Goal: Task Accomplishment & Management: Complete application form

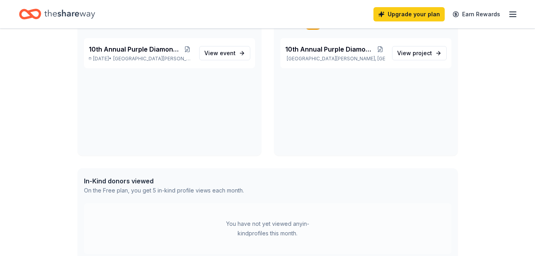
scroll to position [70, 0]
click at [123, 45] on span "10th Annual Purple Diamonds Awards Gala" at bounding box center [135, 49] width 93 height 10
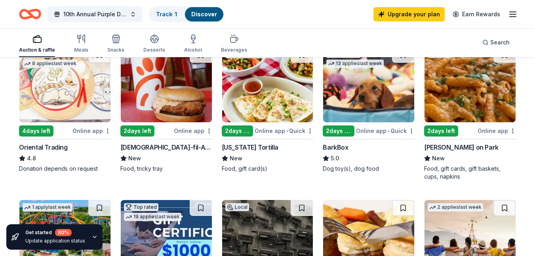
scroll to position [258, 0]
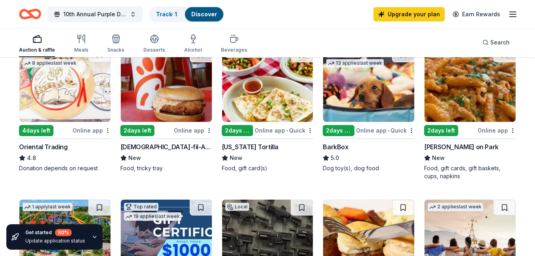
click at [146, 145] on div "Chick-fil-A (Ramsey)" at bounding box center [166, 147] width 92 height 10
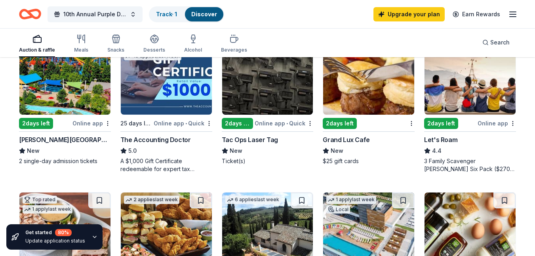
scroll to position [419, 0]
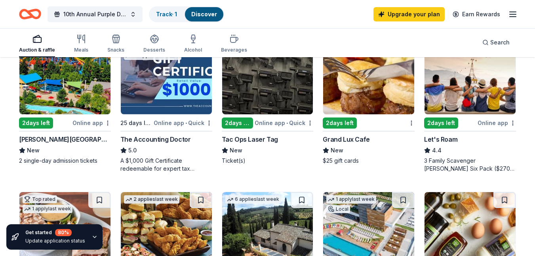
click at [443, 118] on div "2 days left" at bounding box center [441, 122] width 34 height 11
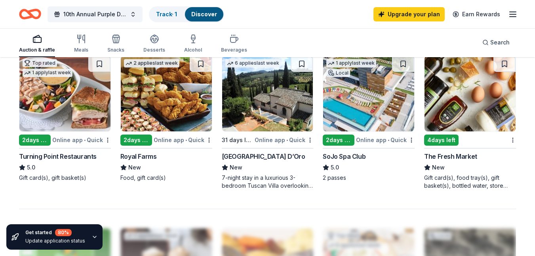
scroll to position [556, 0]
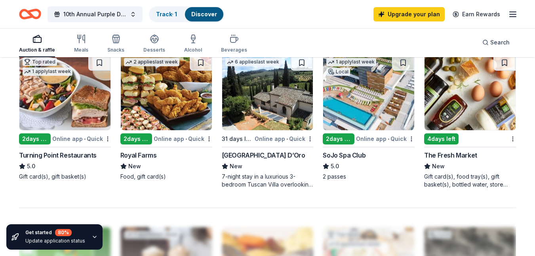
click at [139, 135] on div "2 days left" at bounding box center [136, 138] width 32 height 11
click at [102, 14] on span "10th Annual Purple Diamonds Awards Gala" at bounding box center [94, 15] width 63 height 10
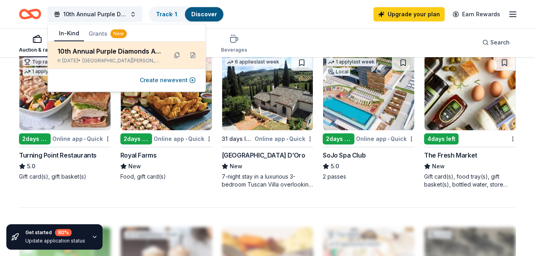
click at [133, 61] on div "Nov 08, 2025 • Fort Lee, NJ" at bounding box center [109, 60] width 104 height 6
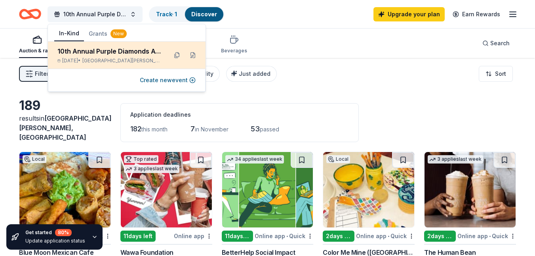
click at [120, 50] on div "10th Annual Purple Diamonds Awards Gala" at bounding box center [109, 51] width 104 height 10
click at [193, 56] on button at bounding box center [193, 55] width 13 height 13
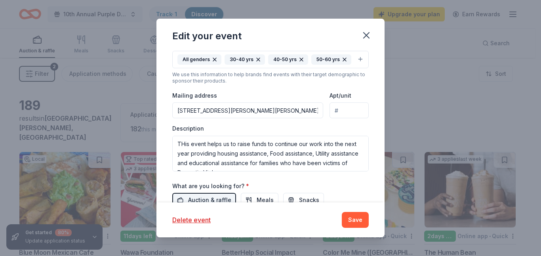
scroll to position [0, 8]
drag, startPoint x: 177, startPoint y: 124, endPoint x: 332, endPoint y: 121, distance: 154.9
click at [332, 118] on div "Mailing address 2037 LEMOINE AVE STE 211, Fort Lee, NJ, 07024-5704 Apt/unit" at bounding box center [270, 104] width 197 height 28
click at [429, 91] on div "Edit your event Update donors you've applied to Let donors know of any updates …" at bounding box center [270, 128] width 541 height 256
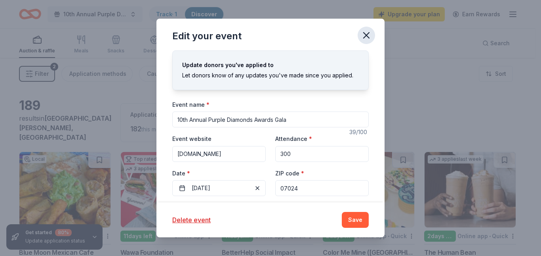
click at [368, 38] on icon "button" at bounding box center [366, 35] width 11 height 11
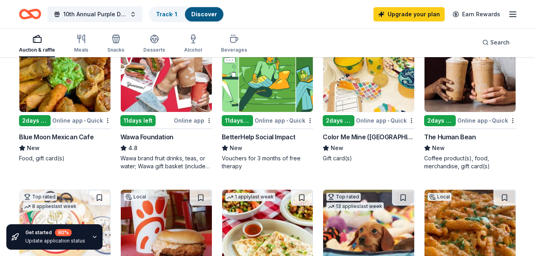
scroll to position [191, 0]
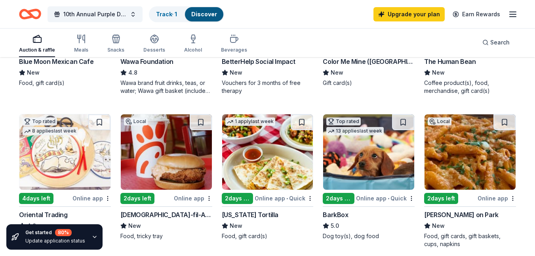
click at [42, 44] on div "Auction & raffle" at bounding box center [37, 43] width 36 height 19
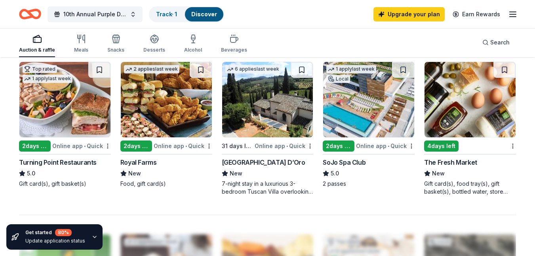
scroll to position [549, 0]
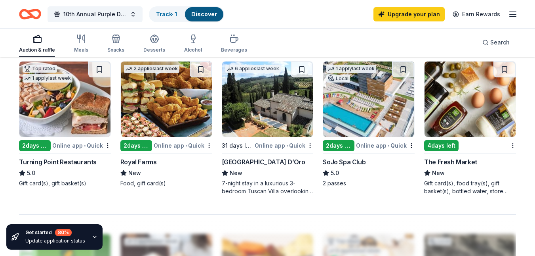
click at [339, 140] on div "2 days left" at bounding box center [339, 145] width 32 height 11
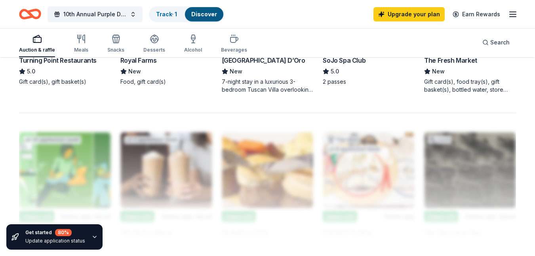
scroll to position [651, 0]
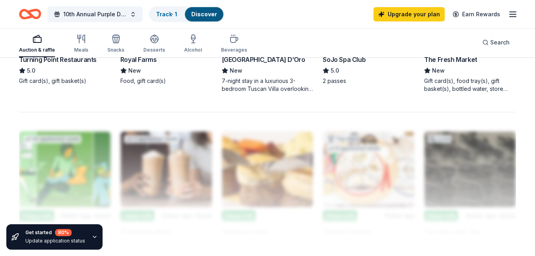
click at [92, 238] on icon "button" at bounding box center [95, 236] width 6 height 6
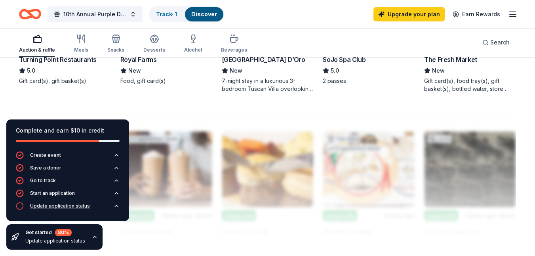
click at [78, 206] on div "Update application status" at bounding box center [60, 205] width 60 height 6
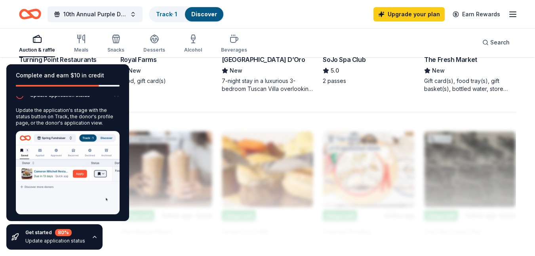
scroll to position [57, 0]
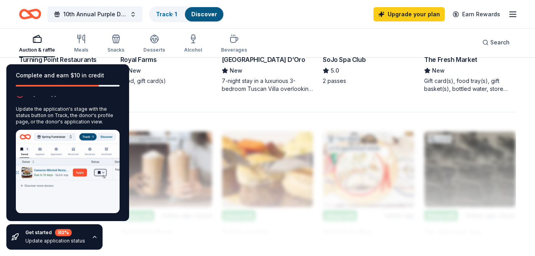
click at [290, 35] on div "Auction & raffle Meals Snacks Desserts Alcohol Beverages Search" at bounding box center [267, 42] width 497 height 29
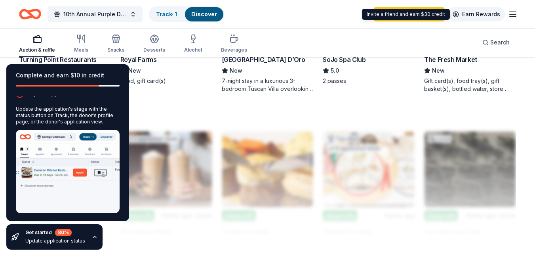
click at [478, 15] on link "Earn Rewards" at bounding box center [476, 14] width 57 height 14
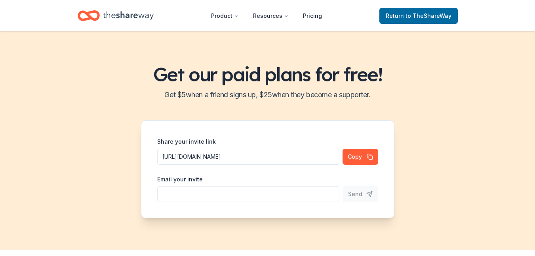
click at [233, 195] on input "Share your invite link" at bounding box center [248, 194] width 182 height 16
type input "Nonniecakes15@gmail.com"
click at [356, 196] on span "Send" at bounding box center [355, 194] width 14 height 10
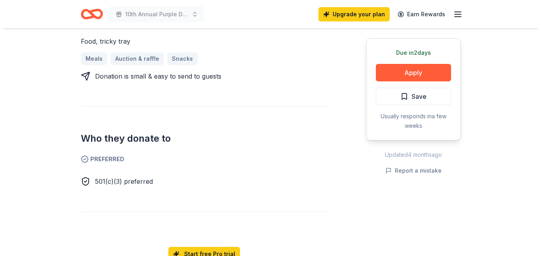
scroll to position [351, 0]
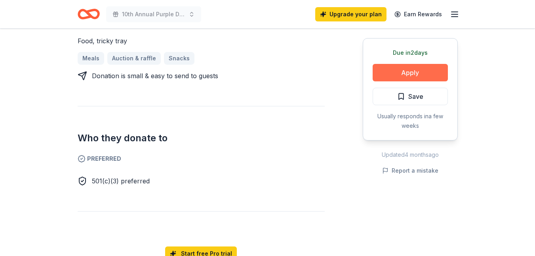
click at [406, 72] on button "Apply" at bounding box center [410, 72] width 75 height 17
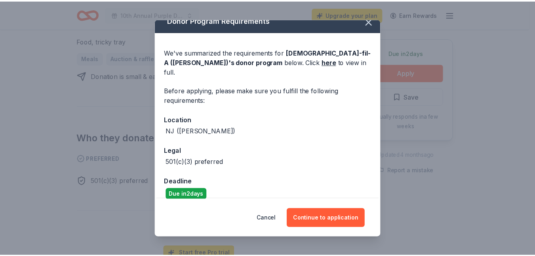
scroll to position [0, 0]
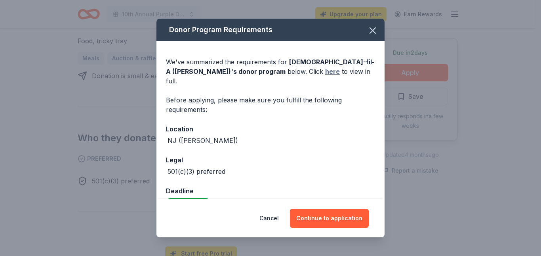
click at [325, 71] on link "here" at bounding box center [332, 72] width 15 height 10
click at [378, 27] on div "Donor Program Requirements" at bounding box center [271, 30] width 228 height 23
click at [370, 31] on icon "button" at bounding box center [373, 31] width 6 height 6
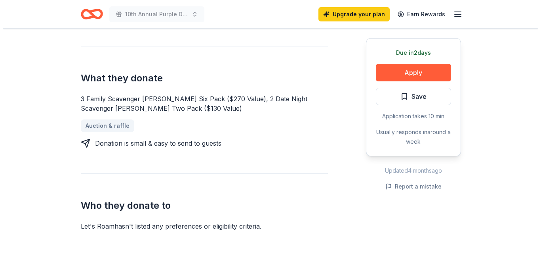
scroll to position [294, 0]
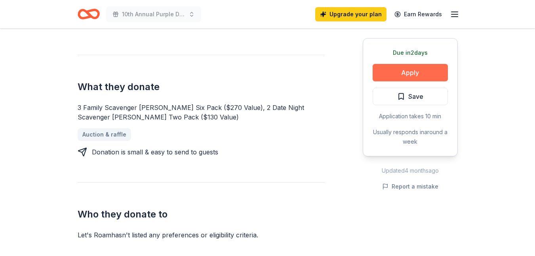
click at [411, 74] on button "Apply" at bounding box center [410, 72] width 75 height 17
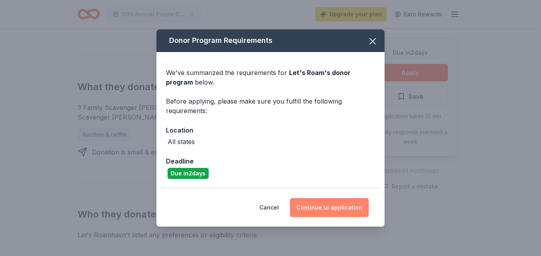
click at [321, 205] on button "Continue to application" at bounding box center [329, 207] width 79 height 19
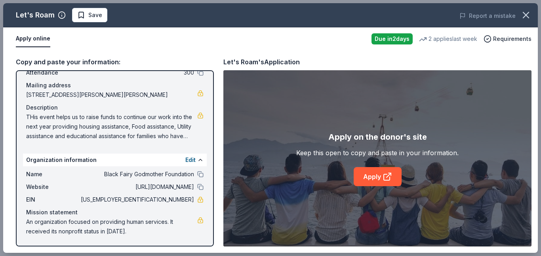
scroll to position [0, 0]
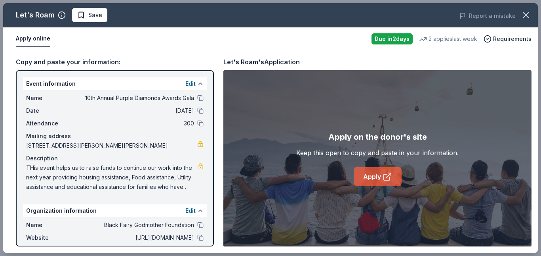
click at [363, 171] on link "Apply" at bounding box center [378, 176] width 48 height 19
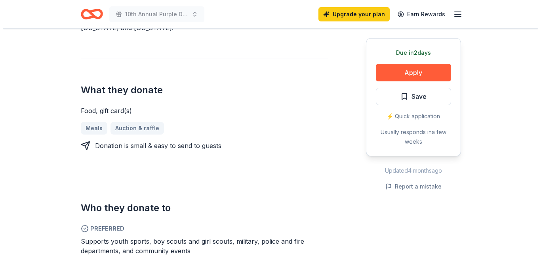
scroll to position [408, 0]
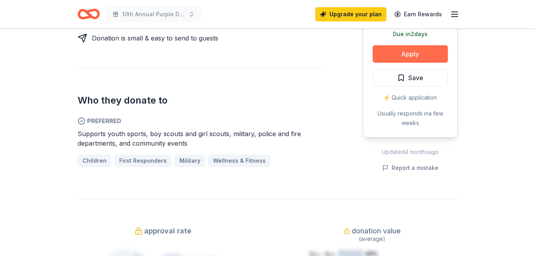
click at [409, 45] on button "Apply" at bounding box center [410, 53] width 75 height 17
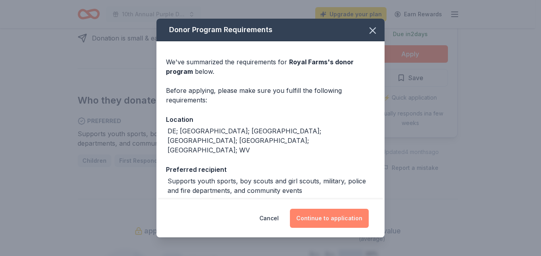
click at [319, 217] on button "Continue to application" at bounding box center [329, 217] width 79 height 19
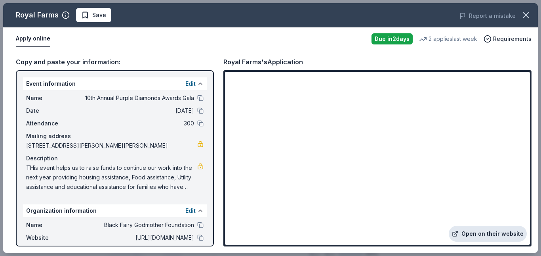
click at [470, 238] on link "Open on their website" at bounding box center [488, 233] width 78 height 16
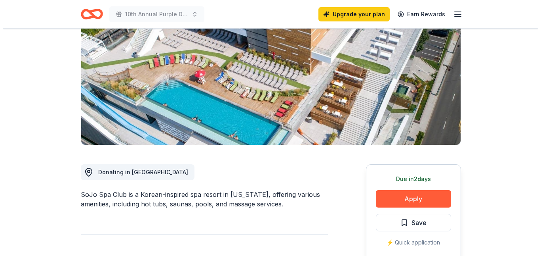
scroll to position [100, 0]
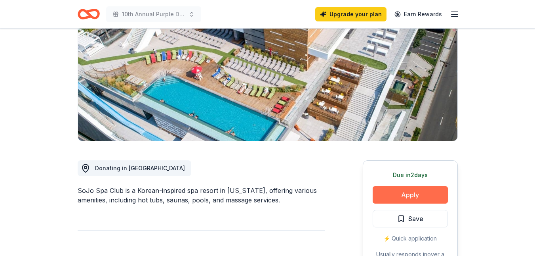
click at [406, 195] on button "Apply" at bounding box center [410, 194] width 75 height 17
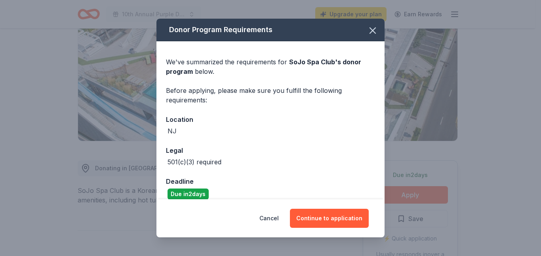
scroll to position [10, 0]
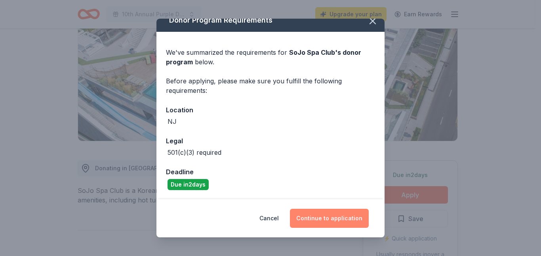
click at [310, 216] on button "Continue to application" at bounding box center [329, 217] width 79 height 19
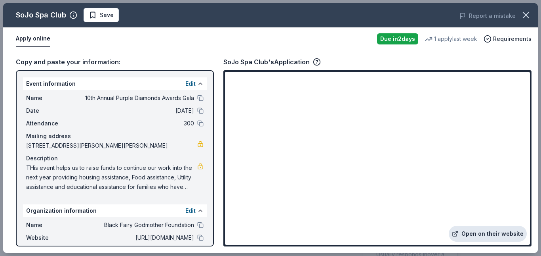
click at [473, 231] on link "Open on their website" at bounding box center [488, 233] width 78 height 16
